Goal: Task Accomplishment & Management: Use online tool/utility

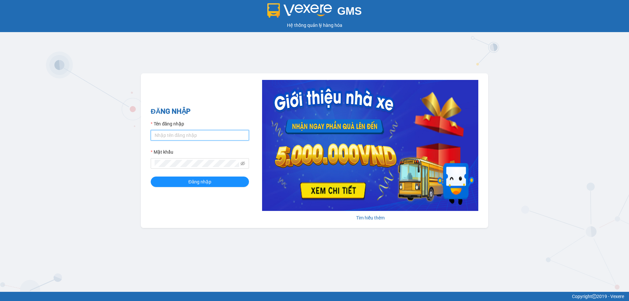
click at [186, 134] on input "Tên đăng nhập" at bounding box center [200, 135] width 98 height 10
type input "kimngan.binhtam"
drag, startPoint x: 181, startPoint y: 159, endPoint x: 185, endPoint y: 159, distance: 4.6
click at [200, 184] on span "Đăng nhập" at bounding box center [199, 181] width 23 height 7
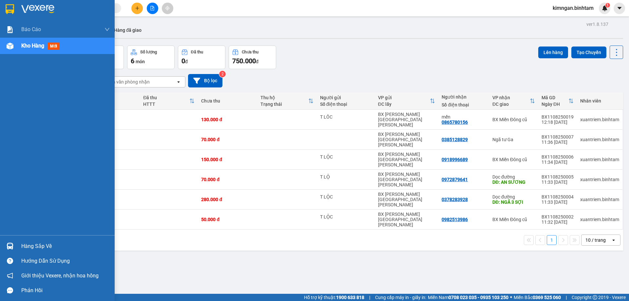
click at [26, 48] on span "Kho hàng" at bounding box center [32, 46] width 23 height 6
click at [29, 46] on span "Kho hàng" at bounding box center [32, 46] width 23 height 6
click at [48, 44] on span "mới" at bounding box center [54, 46] width 12 height 7
click at [12, 46] on img at bounding box center [10, 46] width 7 height 7
click at [25, 48] on span "Kho hàng" at bounding box center [32, 46] width 23 height 6
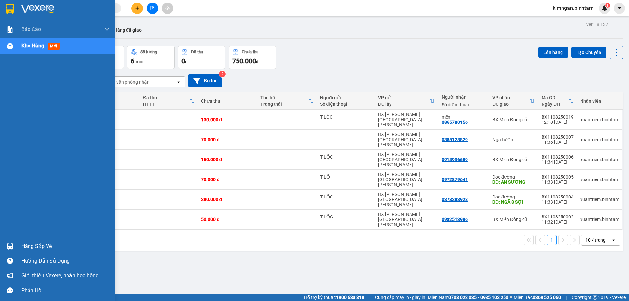
click at [25, 48] on span "Kho hàng" at bounding box center [32, 46] width 23 height 6
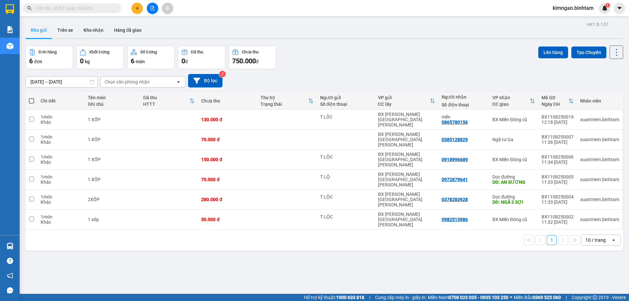
click at [118, 84] on div "Chọn văn phòng nhận" at bounding box center [127, 82] width 45 height 7
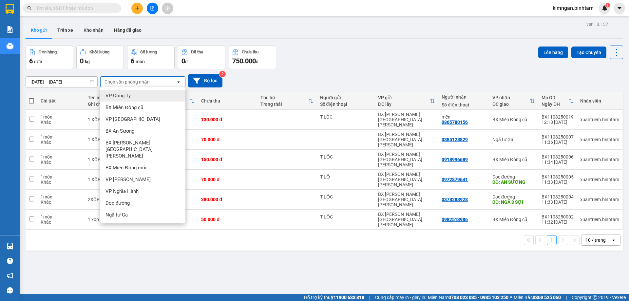
click at [118, 84] on div "Chọn văn phòng nhận" at bounding box center [127, 82] width 45 height 7
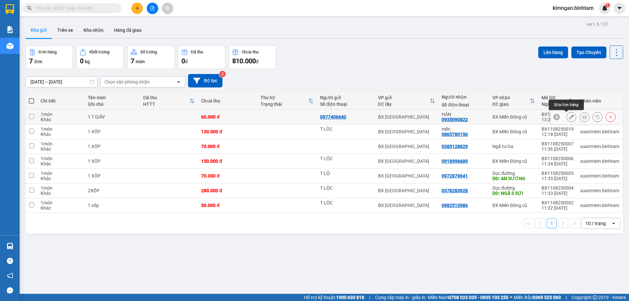
click at [568, 114] on button at bounding box center [571, 116] width 9 height 11
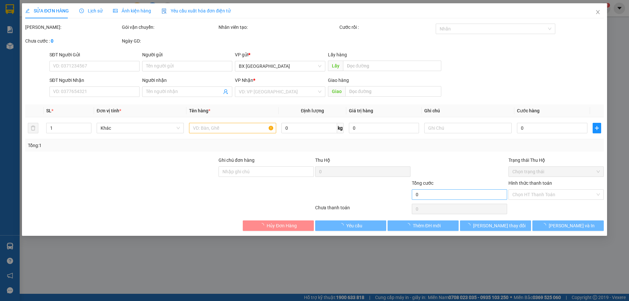
type input "0977406640"
type input "0935090822"
type input "HÂN"
type input "60.000"
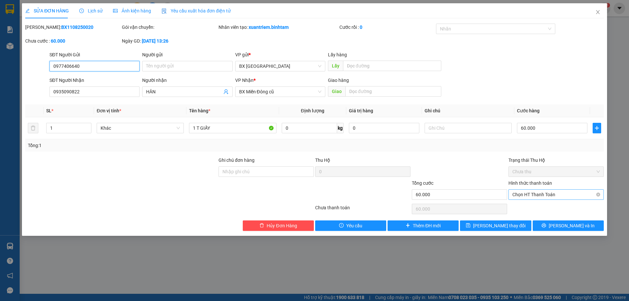
click at [544, 190] on span "Chọn HT Thanh Toán" at bounding box center [557, 195] width 88 height 10
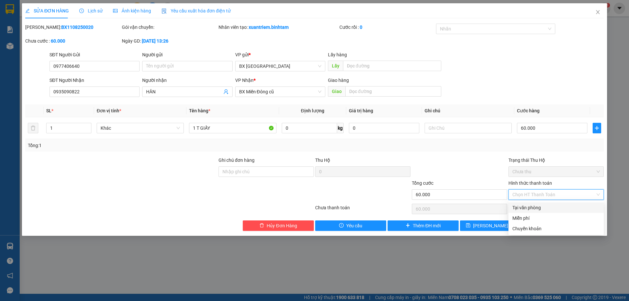
click at [538, 204] on div "Tại văn phòng" at bounding box center [556, 208] width 95 height 10
type input "0"
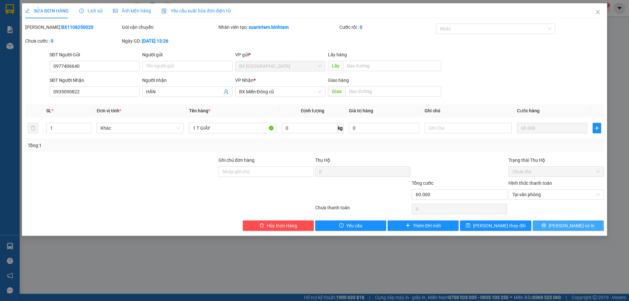
click at [554, 225] on button "[PERSON_NAME] và In" at bounding box center [568, 226] width 71 height 10
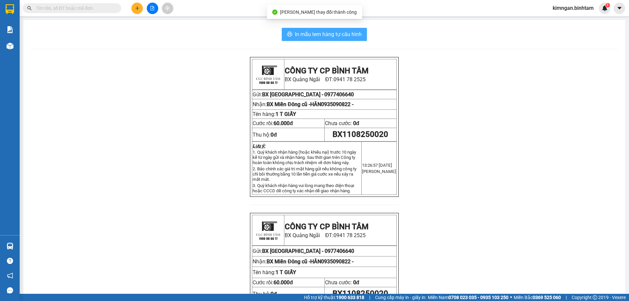
click at [323, 37] on span "In mẫu tem hàng tự cấu hình" at bounding box center [328, 34] width 67 height 8
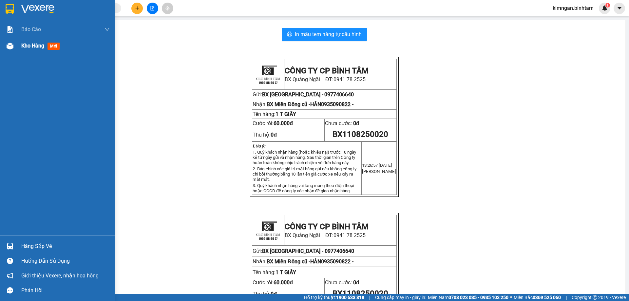
click at [18, 48] on div "Kho hàng mới" at bounding box center [57, 46] width 115 height 16
